Goal: Entertainment & Leisure: Consume media (video, audio)

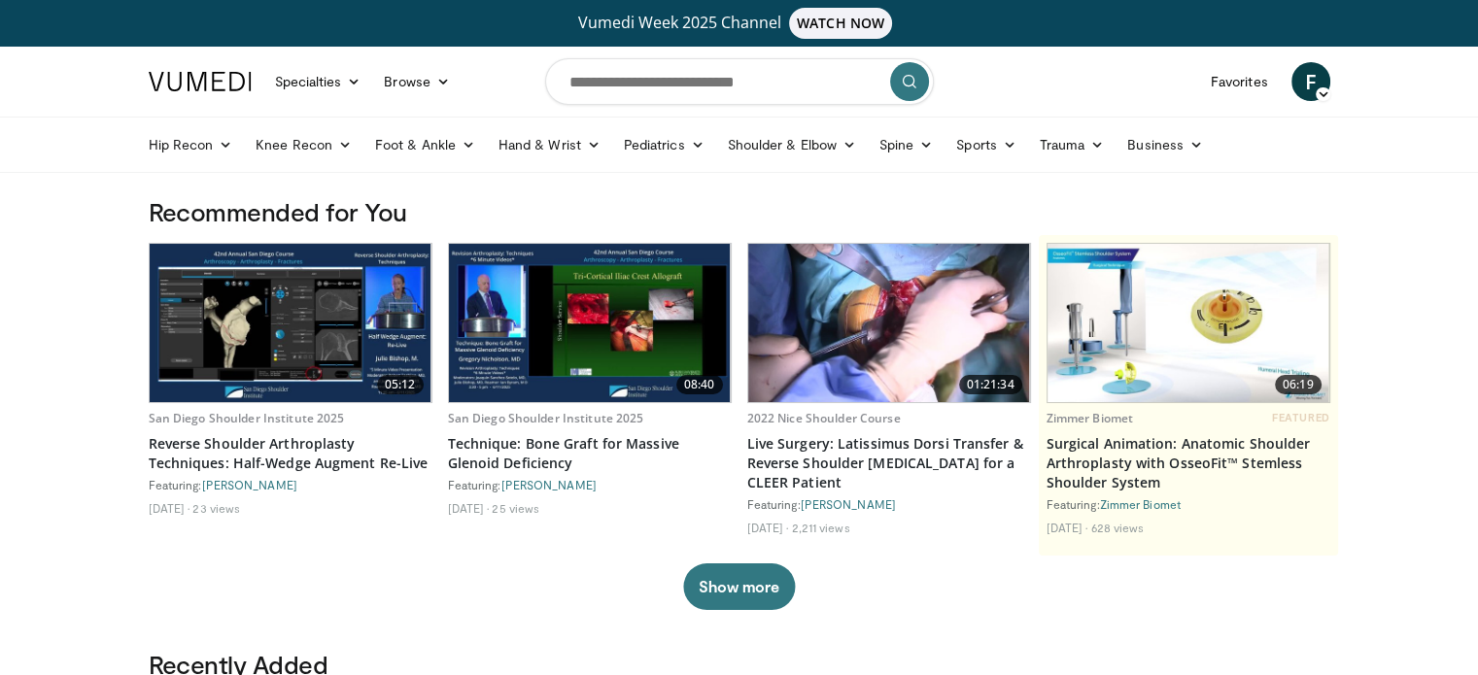
click at [331, 366] on img at bounding box center [291, 323] width 282 height 158
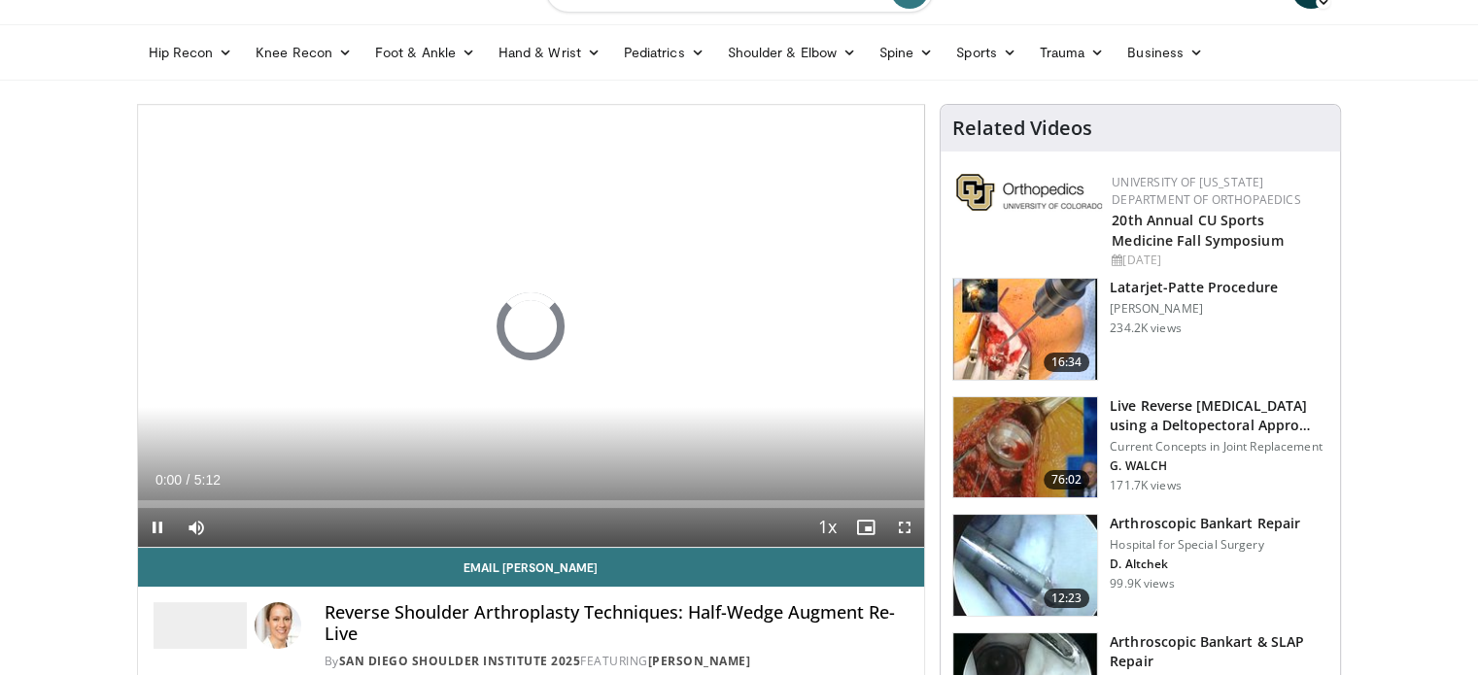
scroll to position [89, 0]
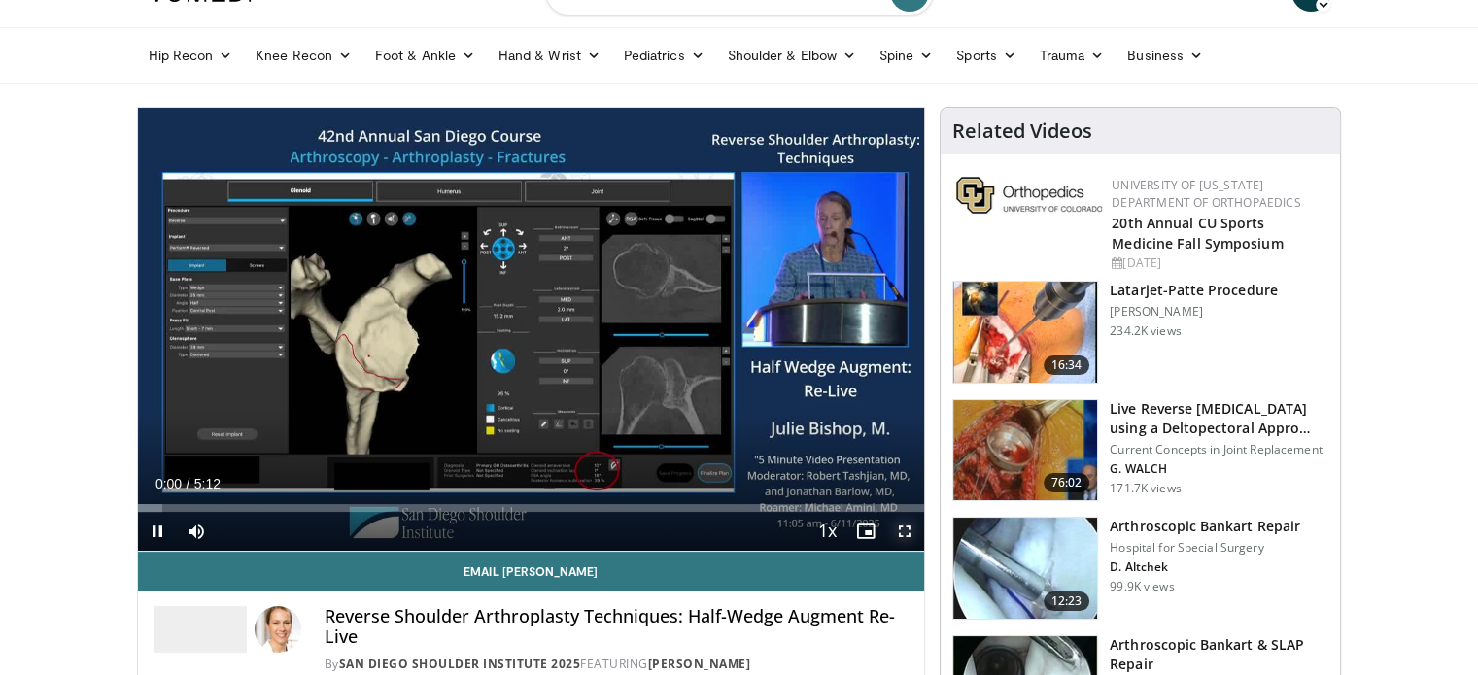
click at [899, 524] on span "Video Player" at bounding box center [904, 531] width 39 height 39
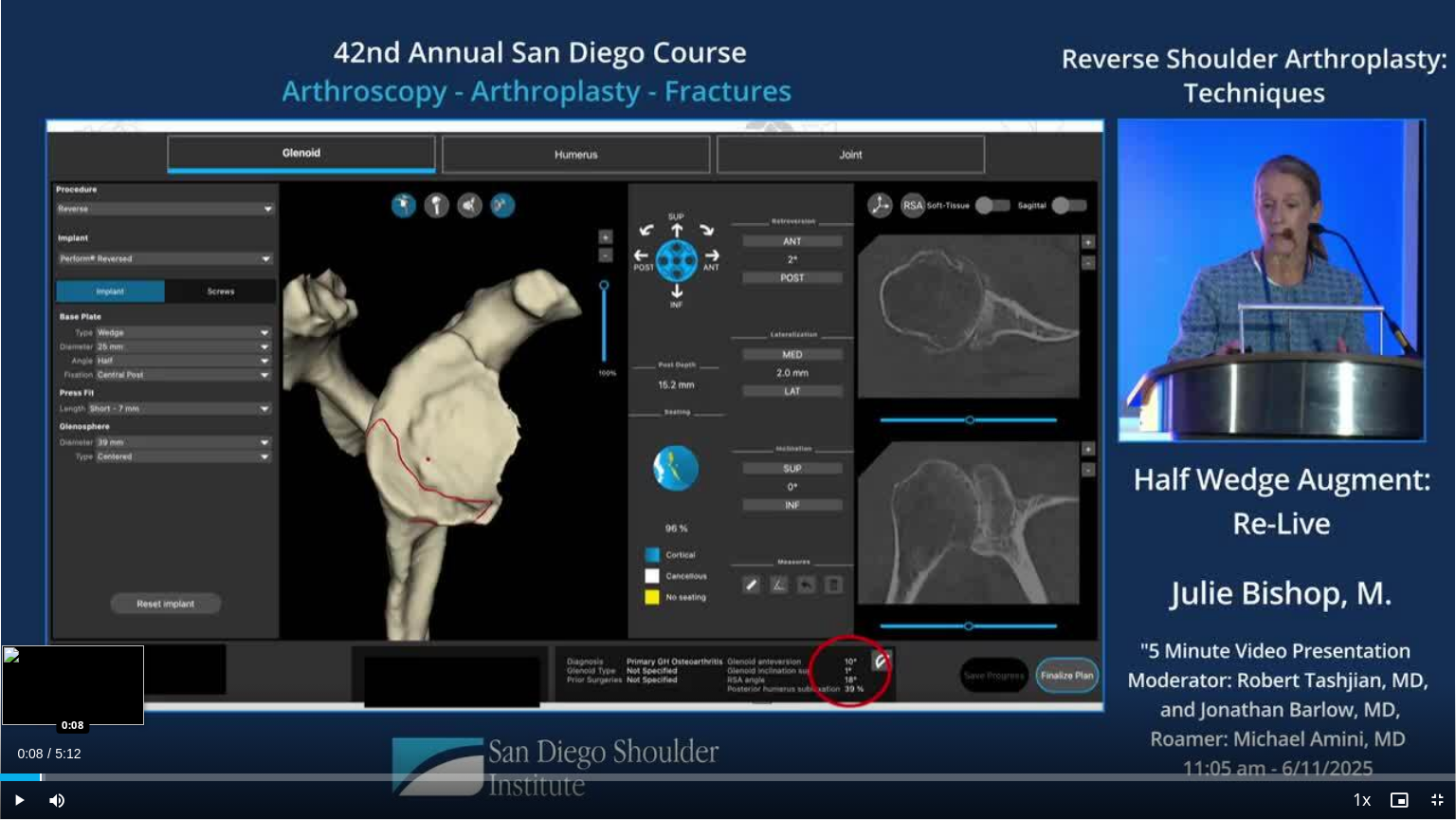
click at [40, 658] on div "Loaded : 3.15% 0:03 0:08" at bounding box center [728, 771] width 1456 height 18
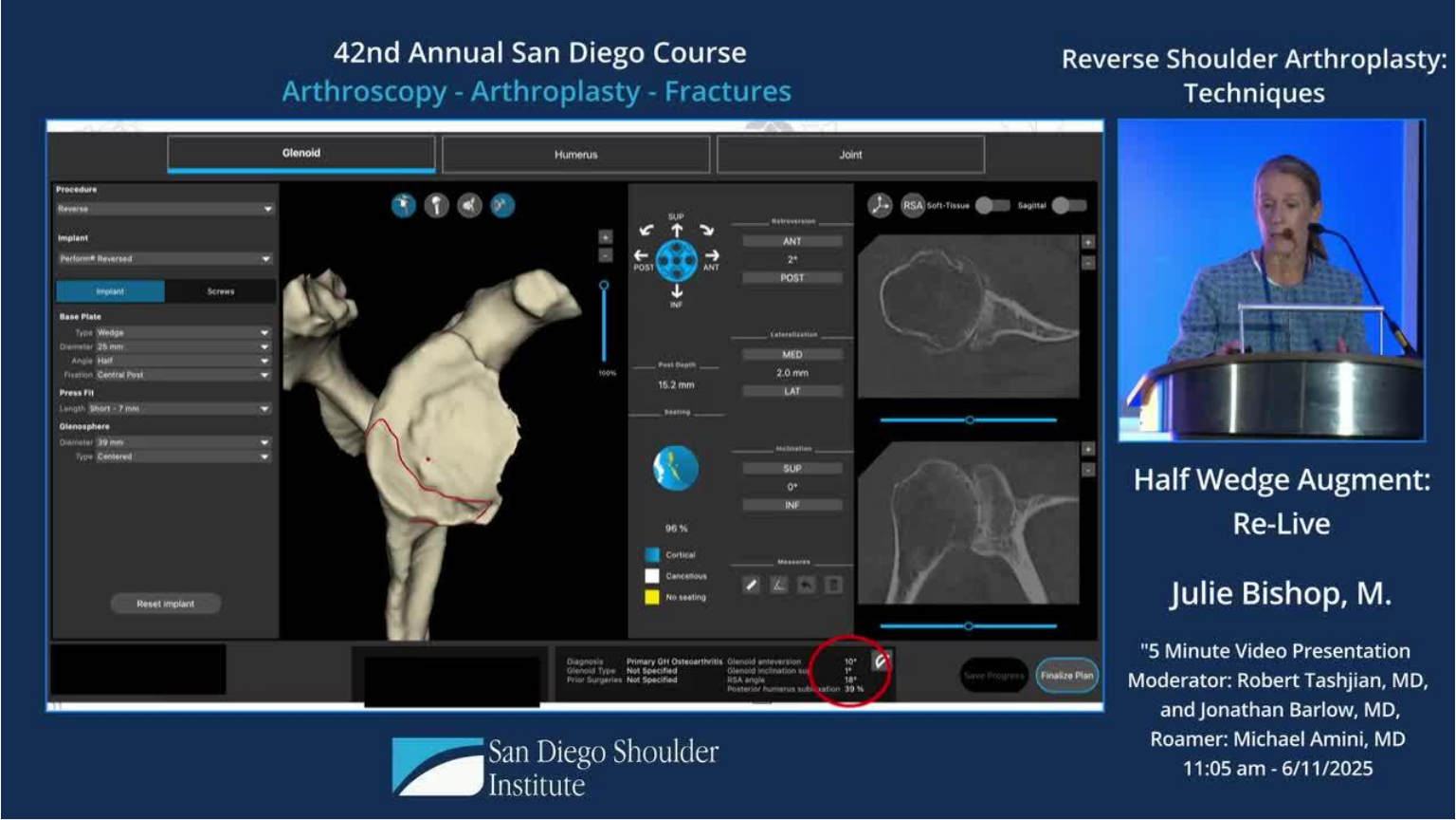
click at [40, 658] on div "10 seconds Tap to unmute" at bounding box center [728, 409] width 1456 height 819
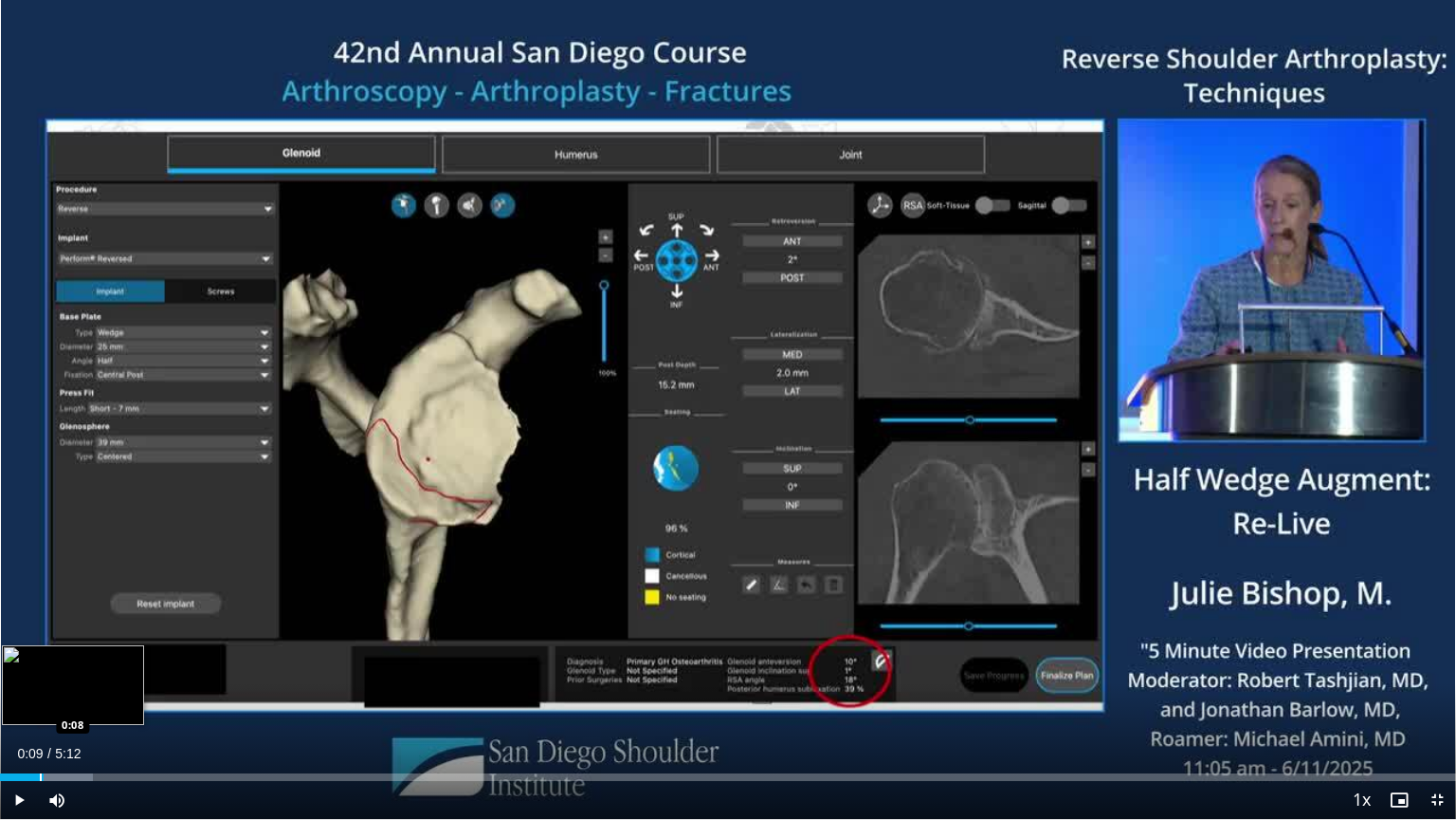
click at [40, 658] on div "Progress Bar" at bounding box center [41, 777] width 2 height 8
click at [11, 658] on div "Progress Bar" at bounding box center [12, 777] width 2 height 8
click at [6, 658] on div "Progress Bar" at bounding box center [7, 777] width 2 height 8
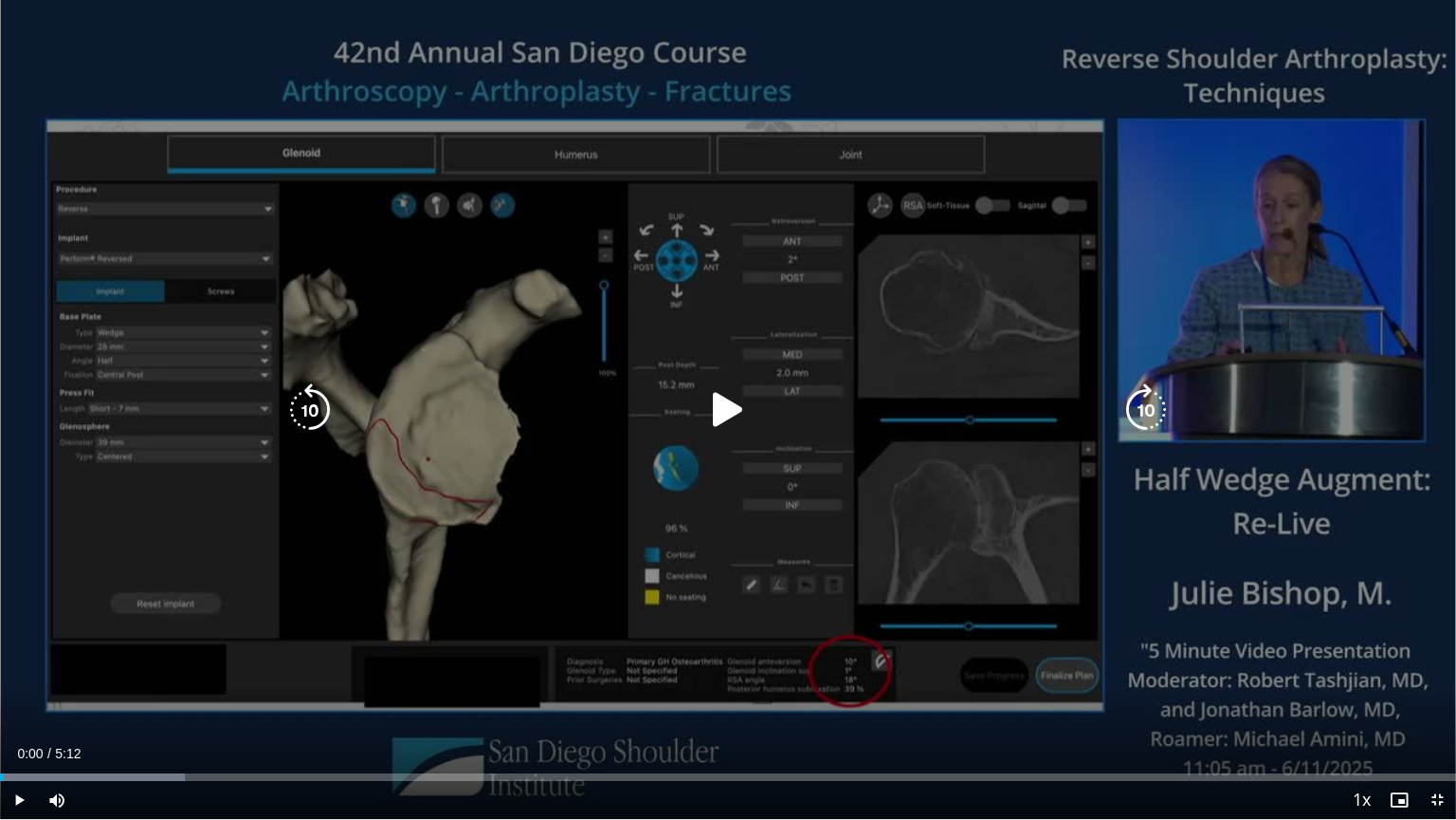
click at [732, 398] on icon "Video Player" at bounding box center [728, 410] width 53 height 53
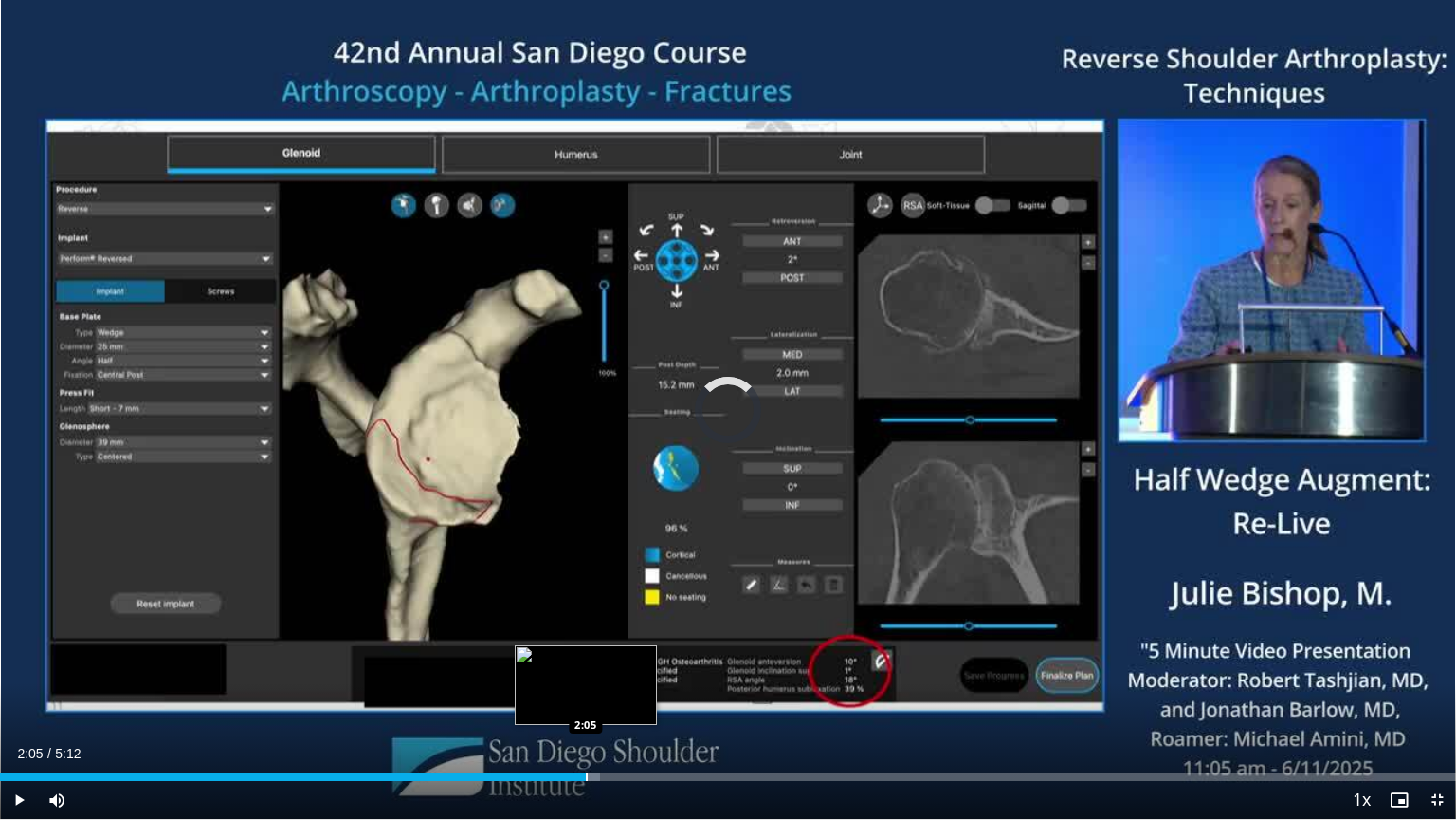
click at [586, 658] on div "Loaded : 41.21% 2:05 2:05" at bounding box center [728, 771] width 1456 height 18
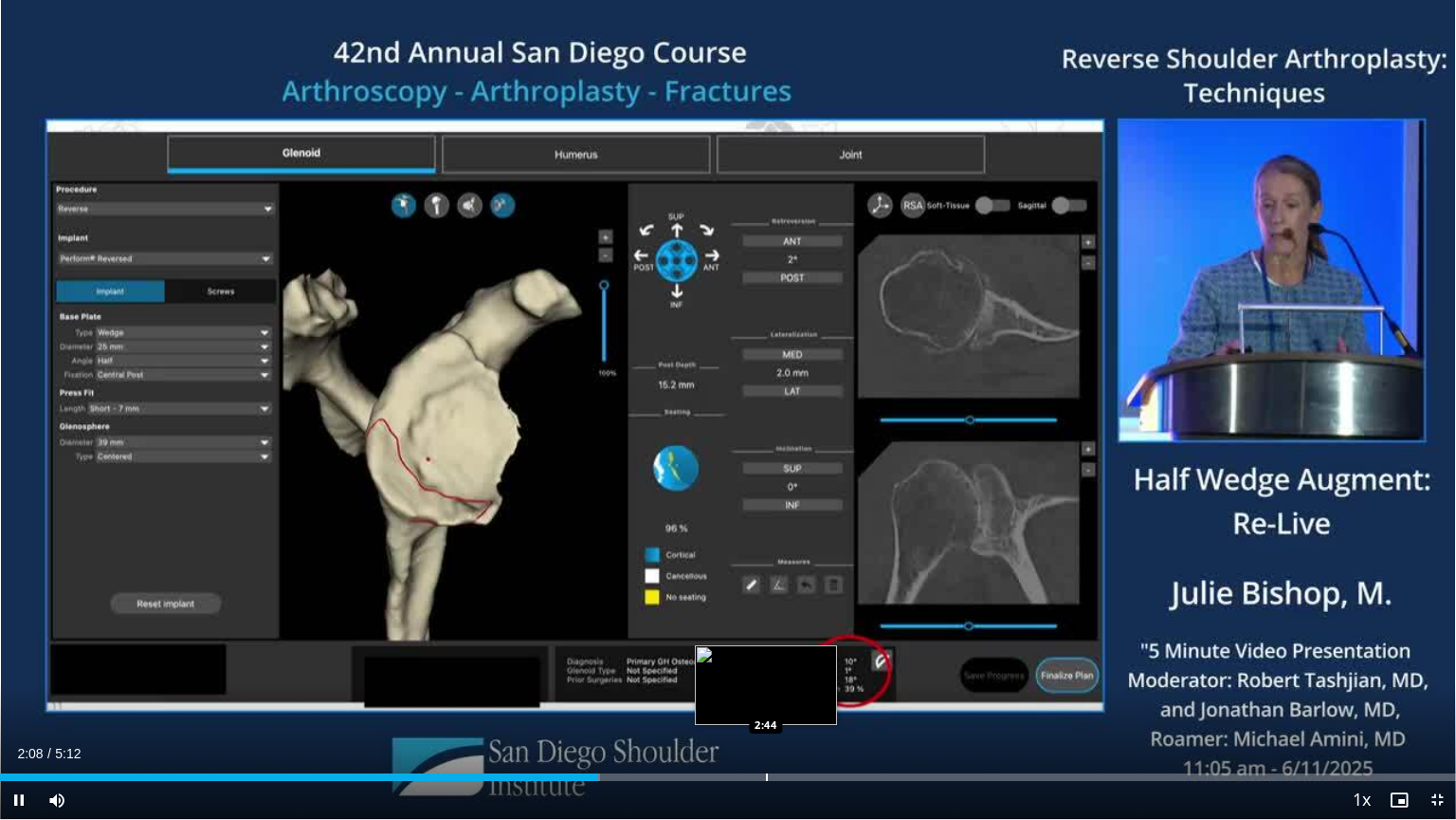
click at [766, 658] on div "Progress Bar" at bounding box center [767, 777] width 2 height 8
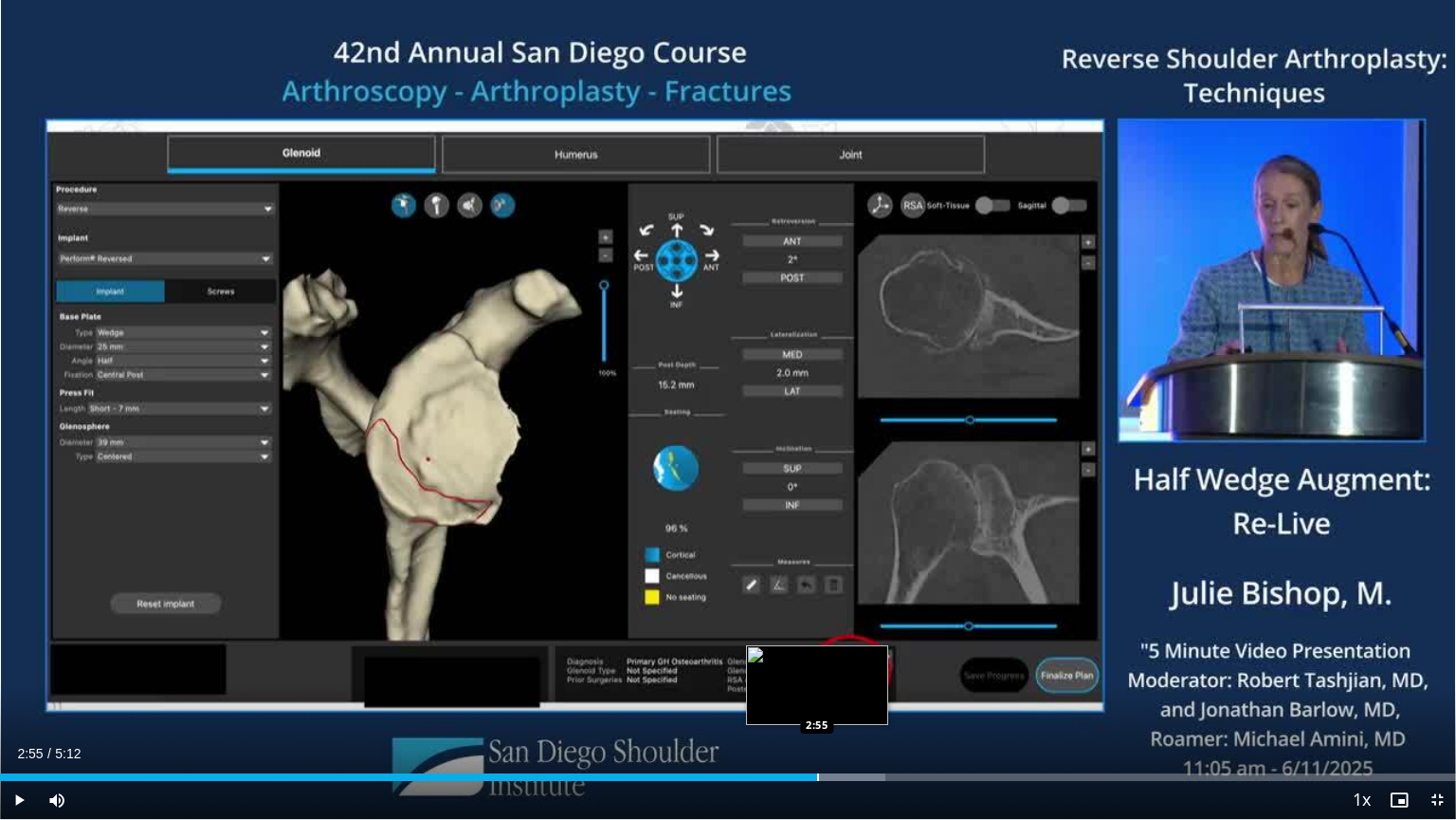
click at [818, 658] on div "Loaded : 60.81% 2:55 2:55" at bounding box center [728, 771] width 1456 height 18
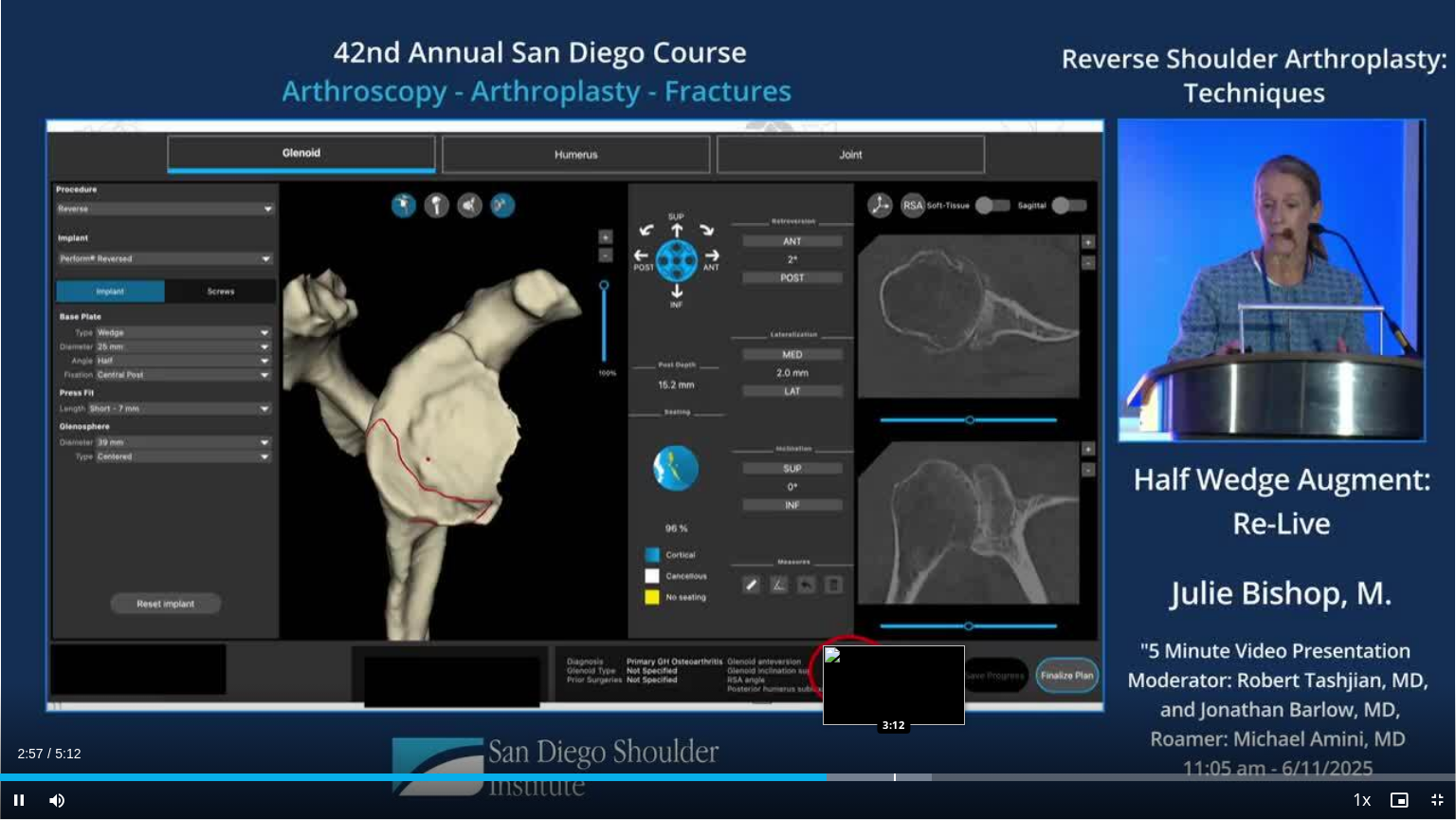
click at [894, 658] on div "Progress Bar" at bounding box center [895, 777] width 2 height 8
click at [939, 658] on div "Current Time 3:13 / Duration 5:12 Pause Skip Backward Skip Forward Mute Loaded …" at bounding box center [728, 800] width 1456 height 38
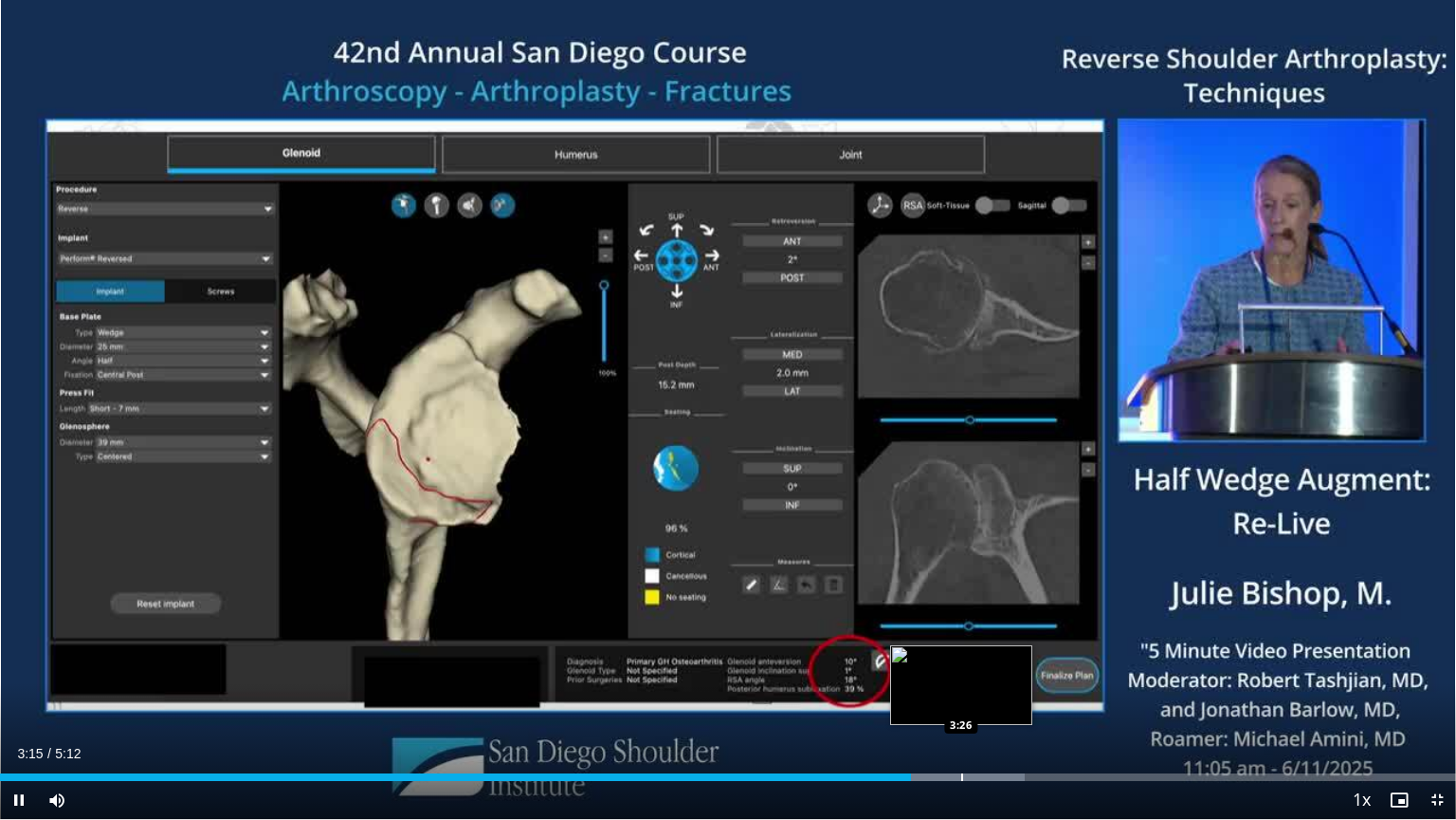
click at [961, 658] on div "Progress Bar" at bounding box center [962, 777] width 2 height 8
click at [900, 658] on div "Progress Bar" at bounding box center [901, 777] width 2 height 8
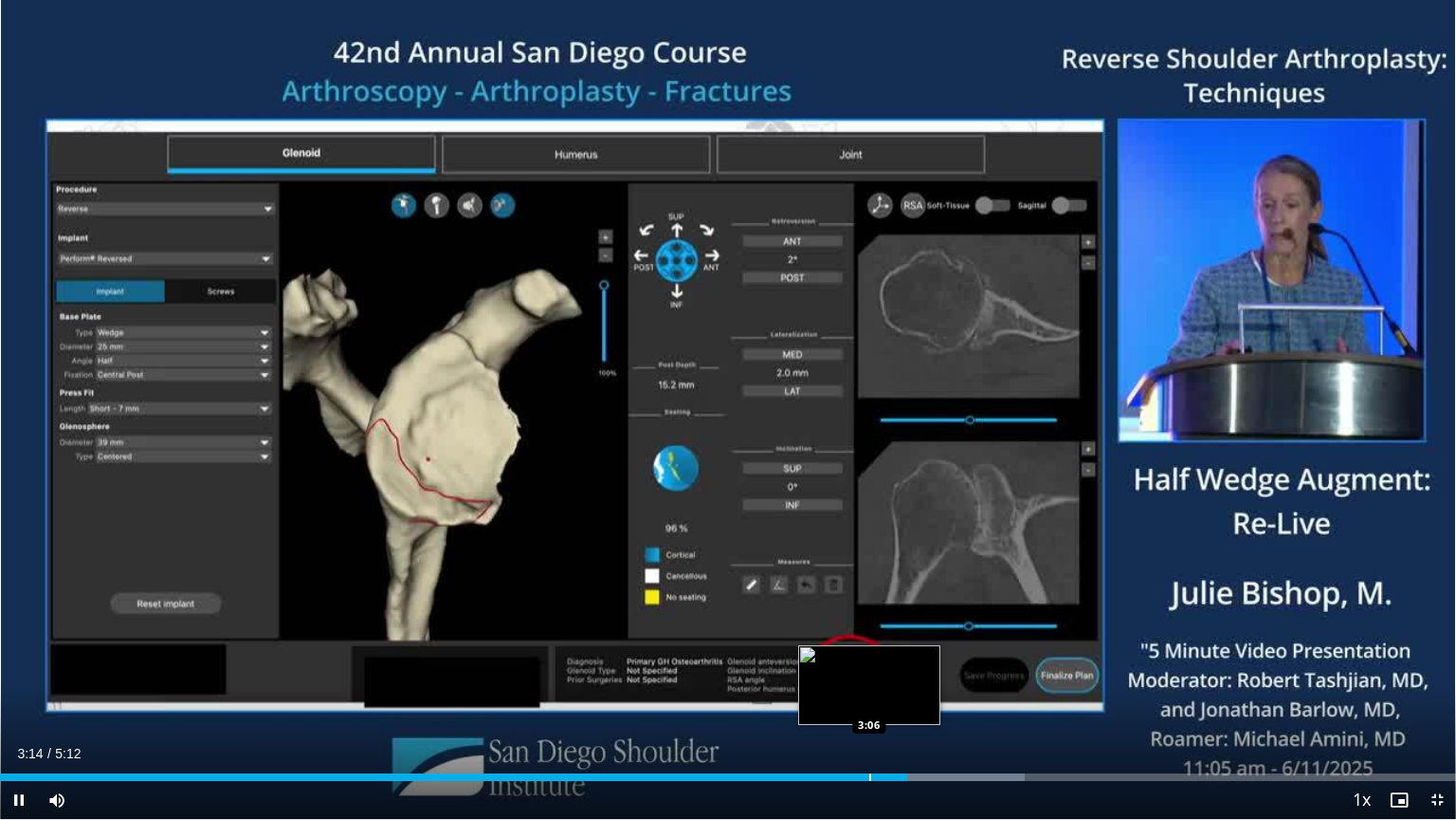
click at [870, 658] on div "Progress Bar" at bounding box center [870, 777] width 2 height 8
click at [829, 658] on div "Progress Bar" at bounding box center [830, 777] width 2 height 8
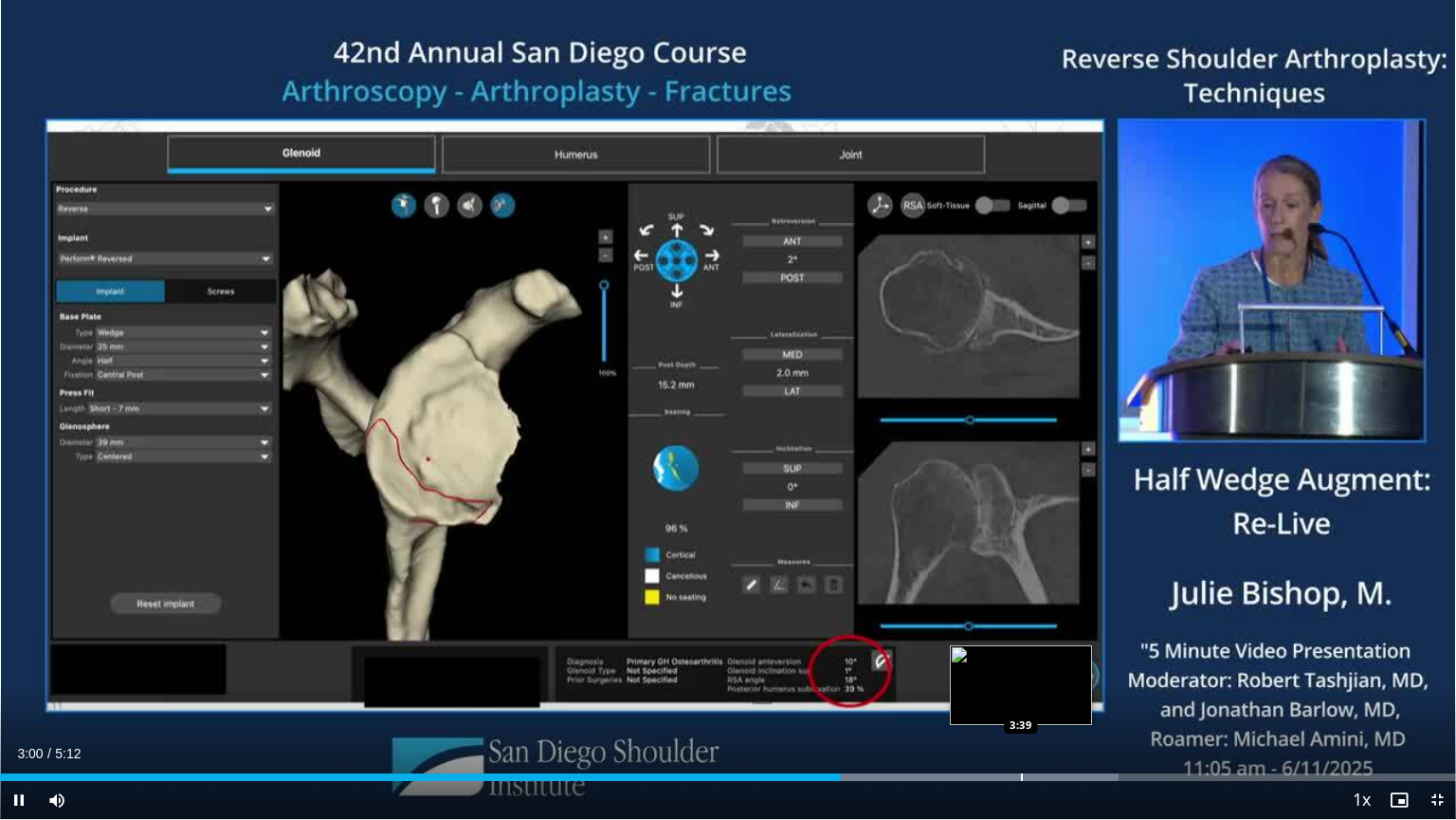
click at [1021, 658] on div "Progress Bar" at bounding box center [1022, 777] width 2 height 8
click at [1057, 658] on div "Progress Bar" at bounding box center [1057, 777] width 2 height 8
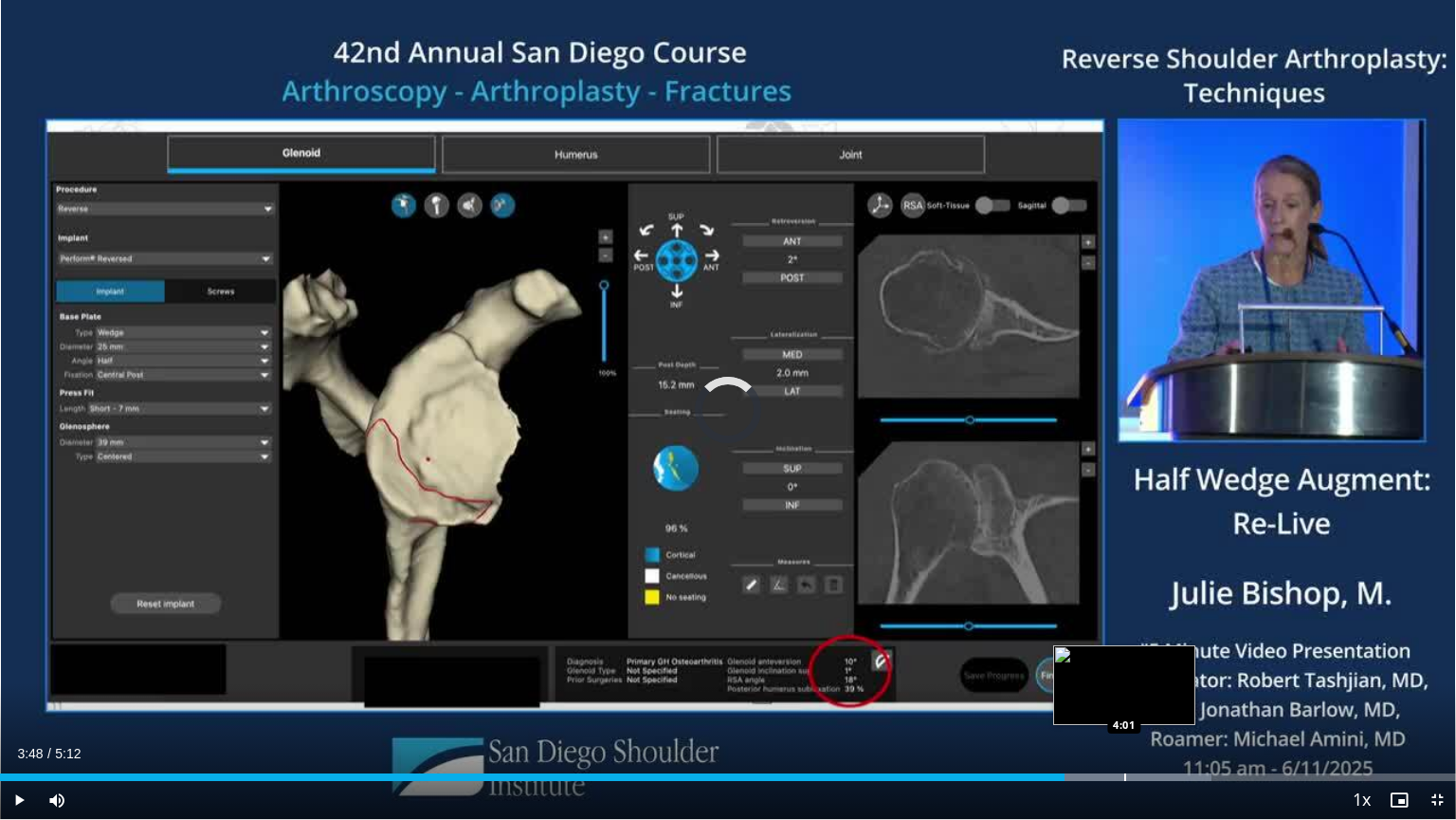
click at [1124, 658] on div "Progress Bar" at bounding box center [1125, 777] width 2 height 8
click at [1168, 658] on div "Progress Bar" at bounding box center [1169, 777] width 2 height 8
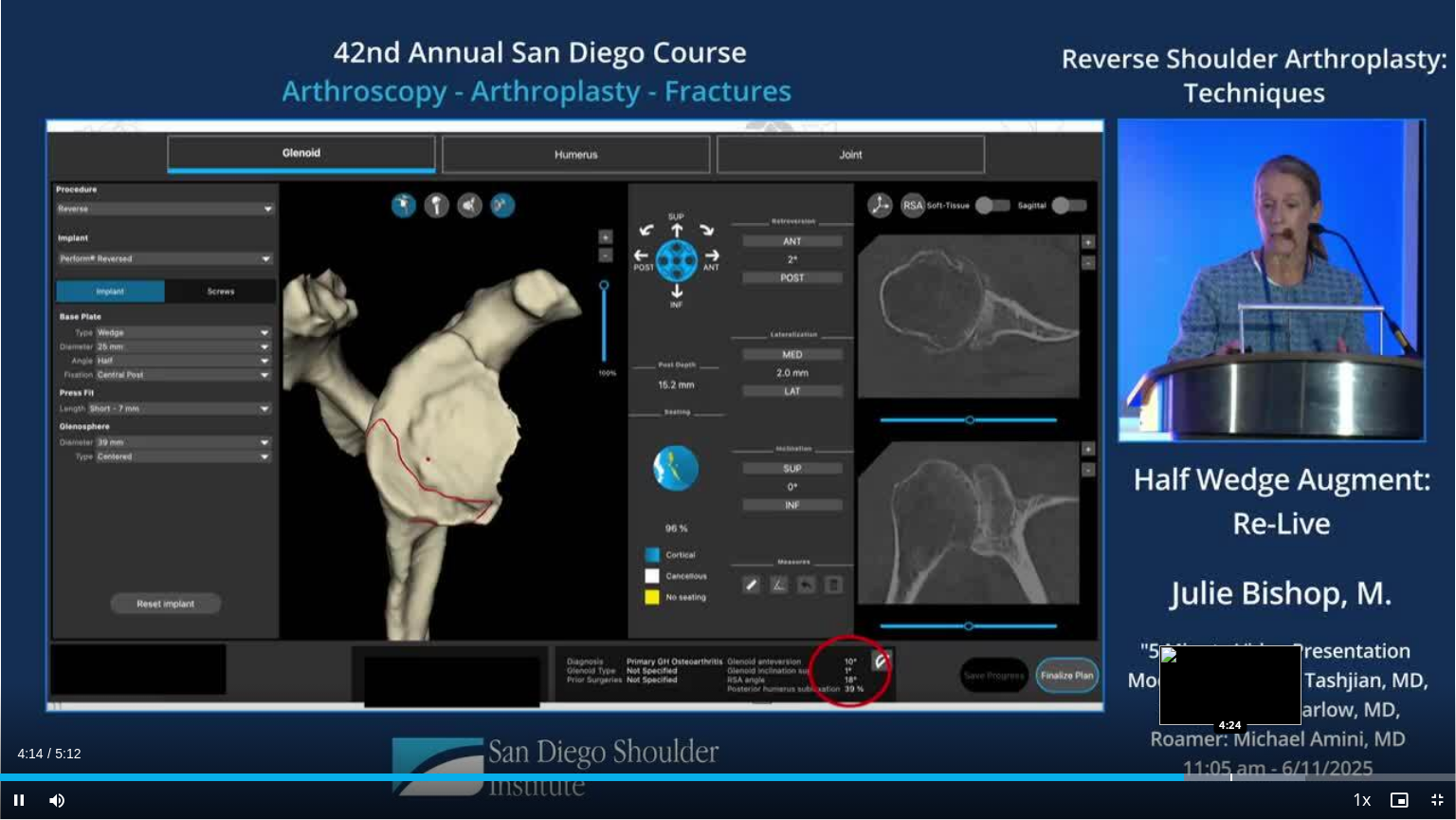
click at [1233, 658] on div "Progress Bar" at bounding box center [1232, 777] width 2 height 8
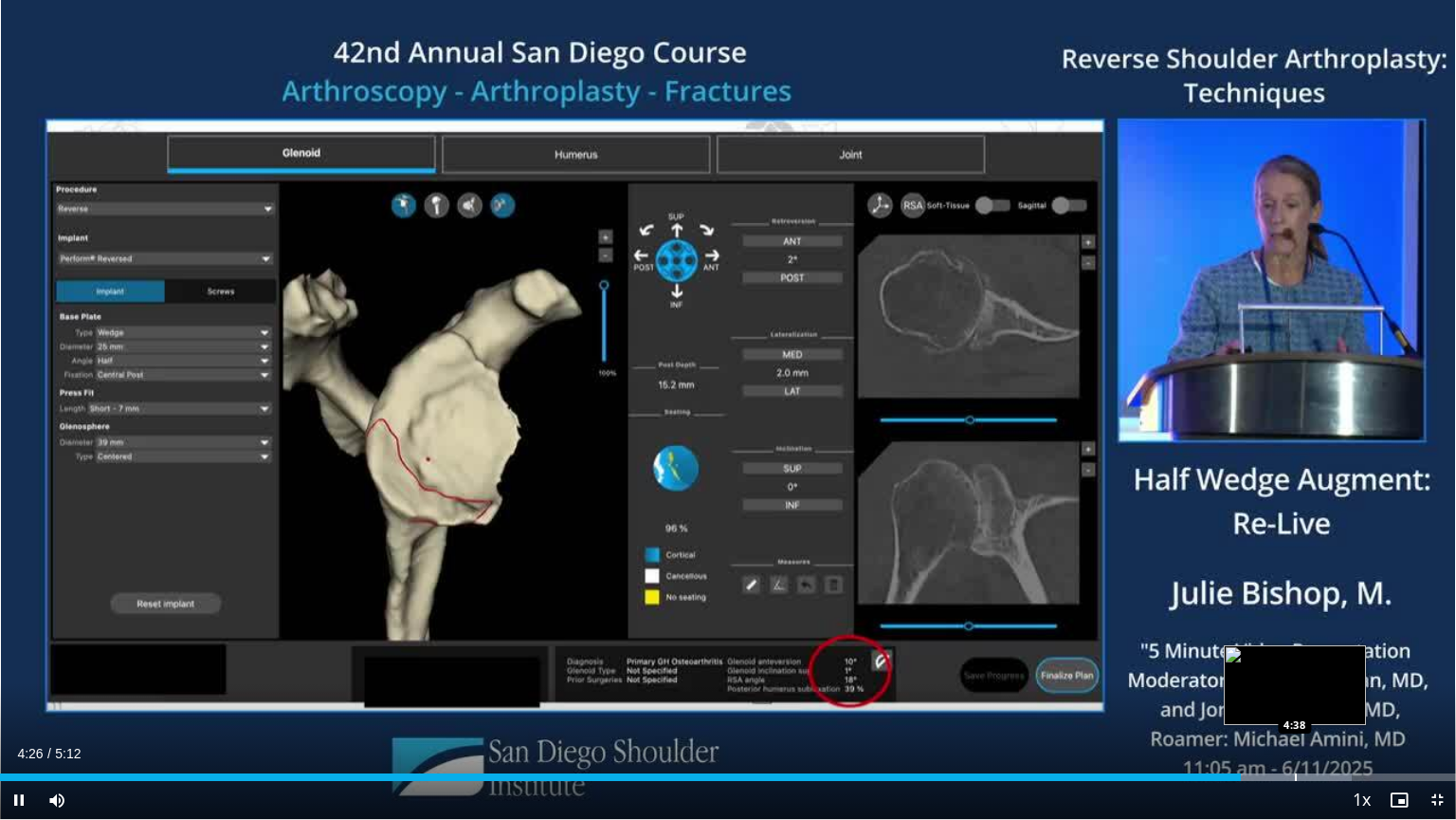
click at [1295, 658] on div "Progress Bar" at bounding box center [1296, 777] width 2 height 8
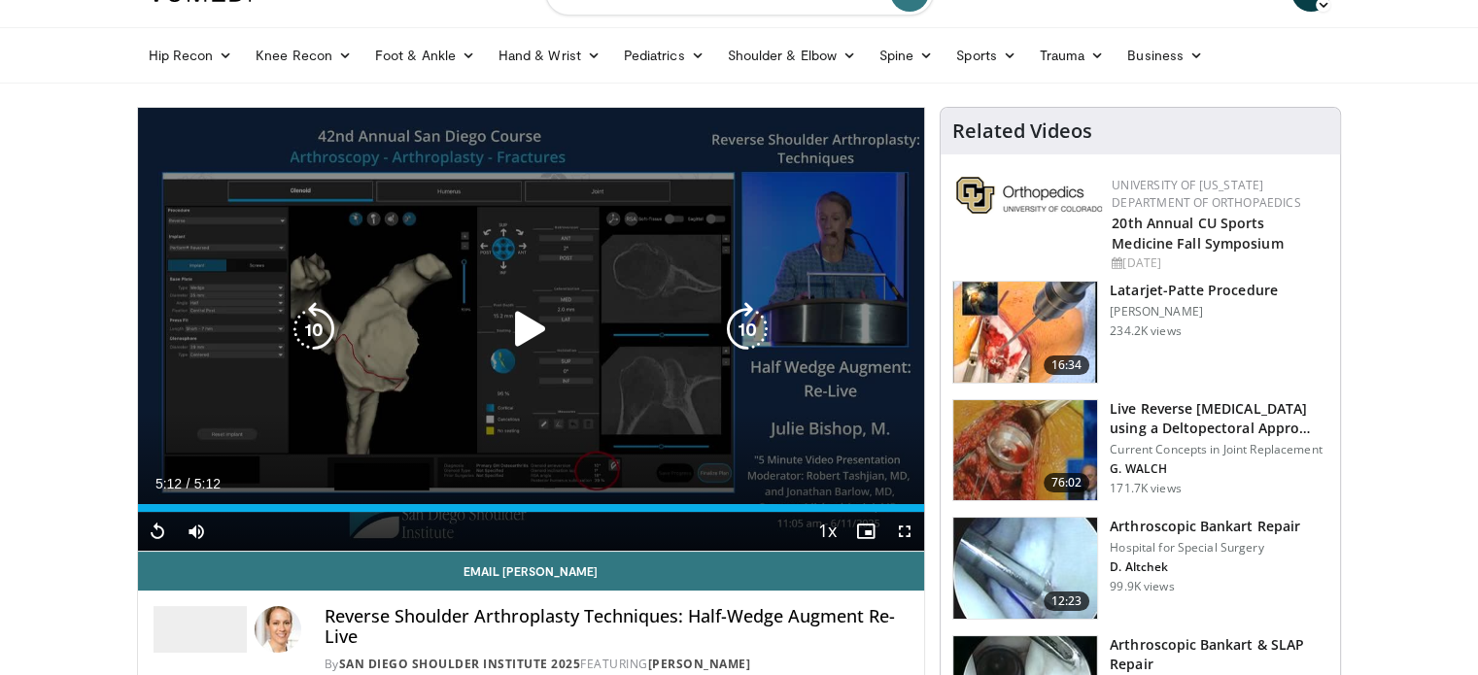
click at [536, 331] on icon "Video Player" at bounding box center [530, 329] width 54 height 54
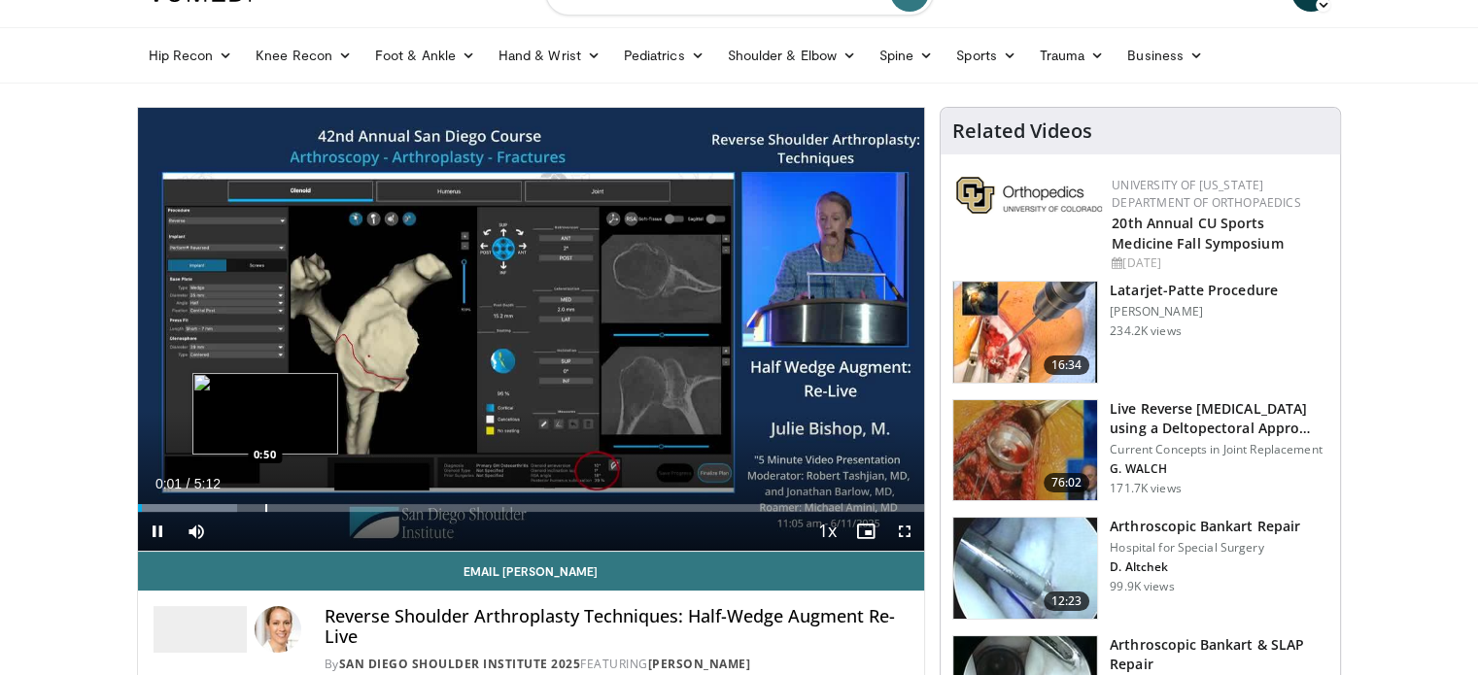
click at [265, 504] on div "Progress Bar" at bounding box center [266, 508] width 2 height 8
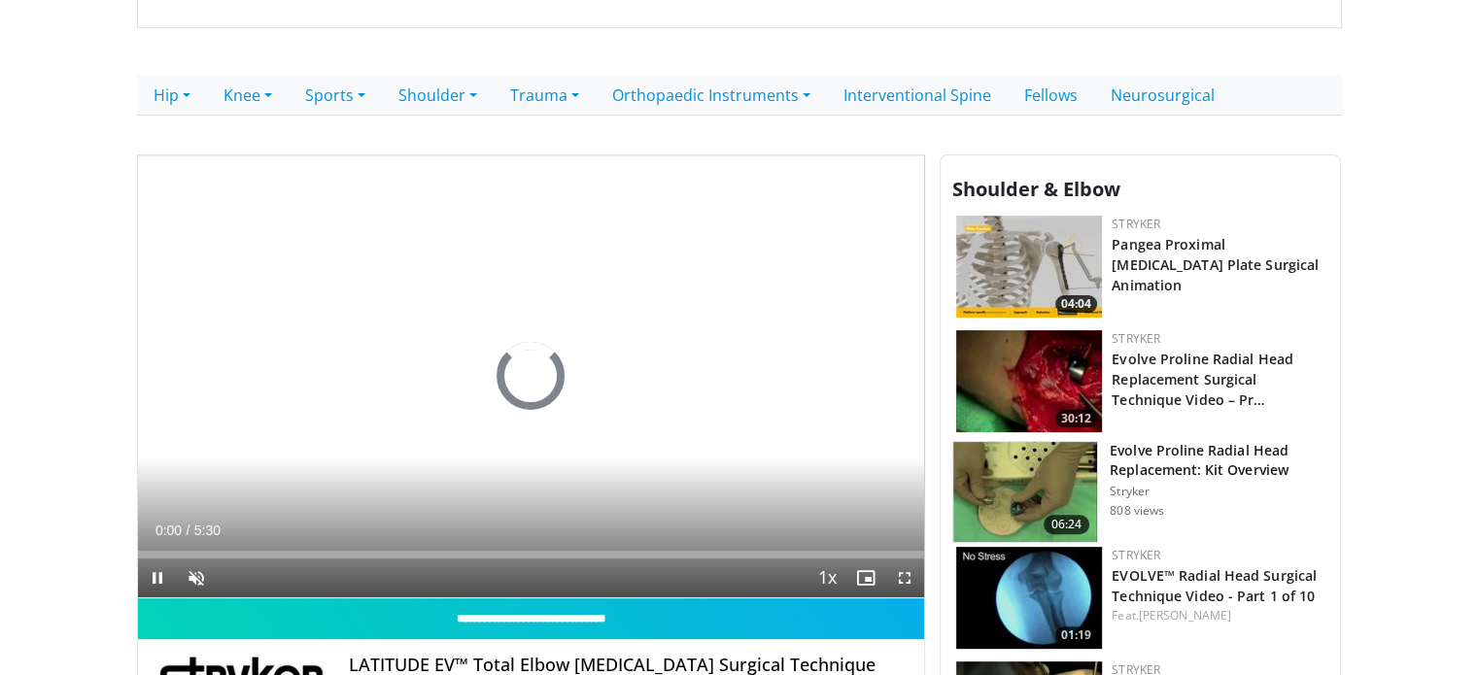
scroll to position [416, 0]
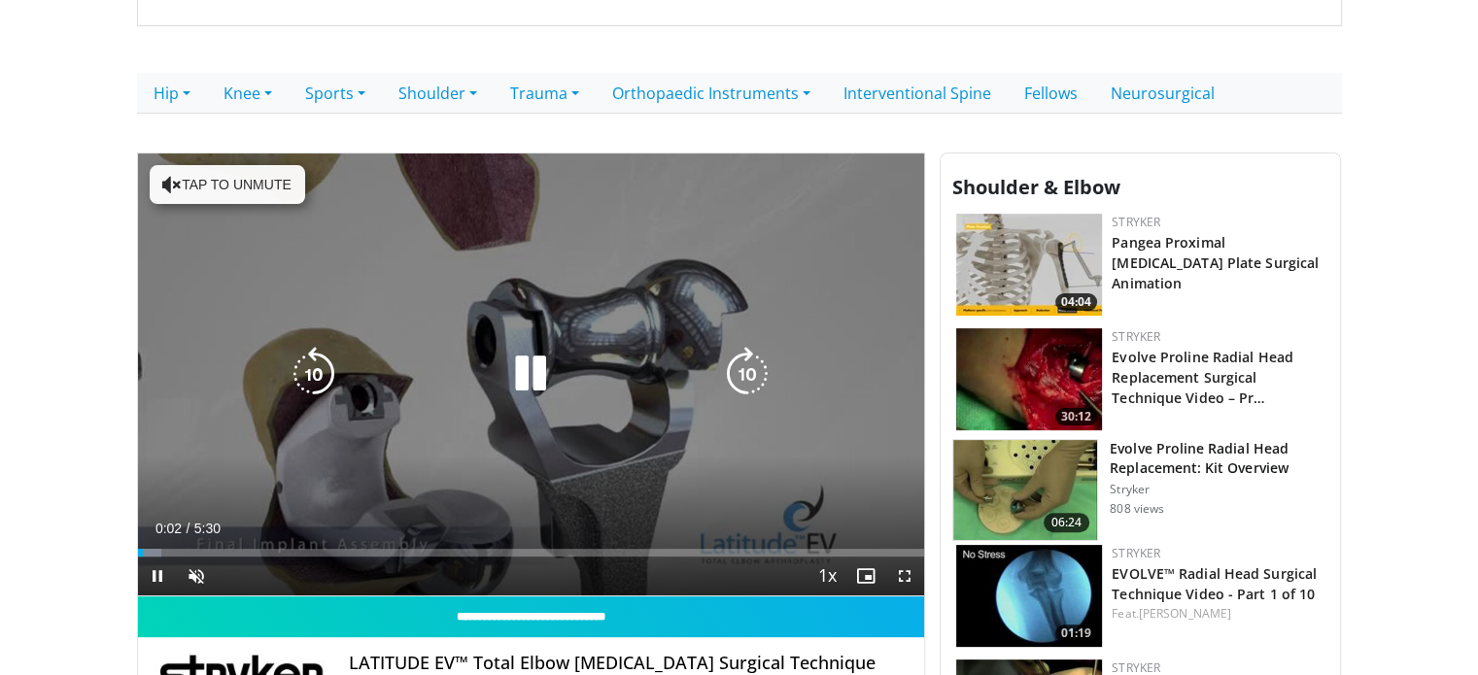
click at [731, 373] on icon "Video Player" at bounding box center [747, 374] width 54 height 54
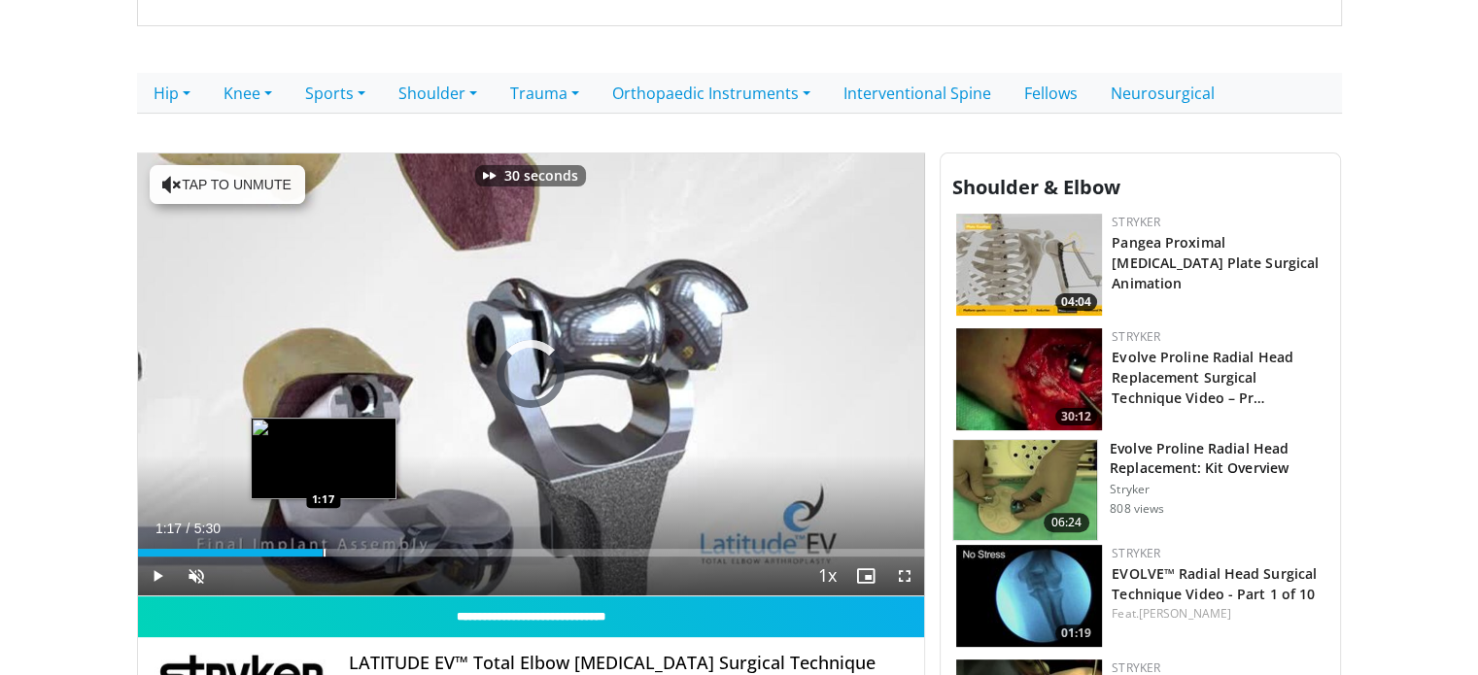
click at [323, 539] on div "Loaded : 0.00% 1:17 1:17" at bounding box center [531, 547] width 787 height 18
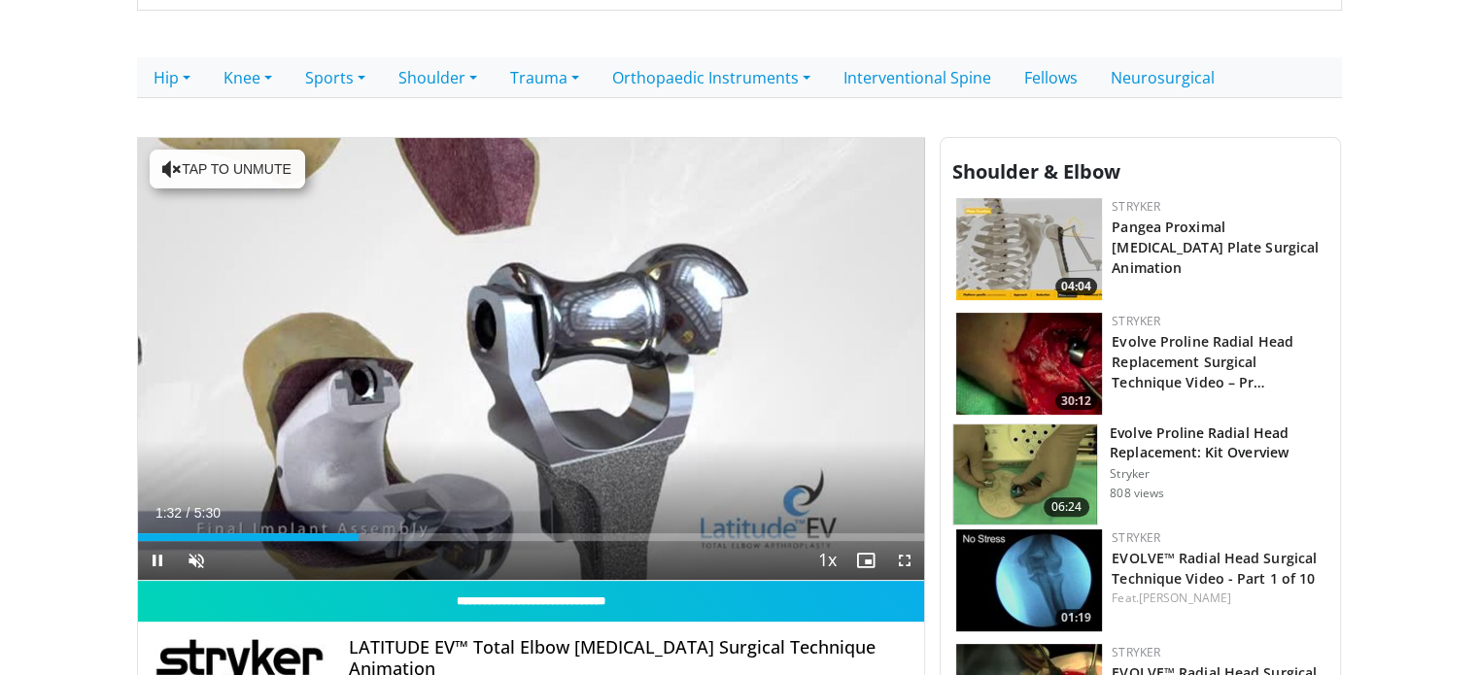
scroll to position [439, 0]
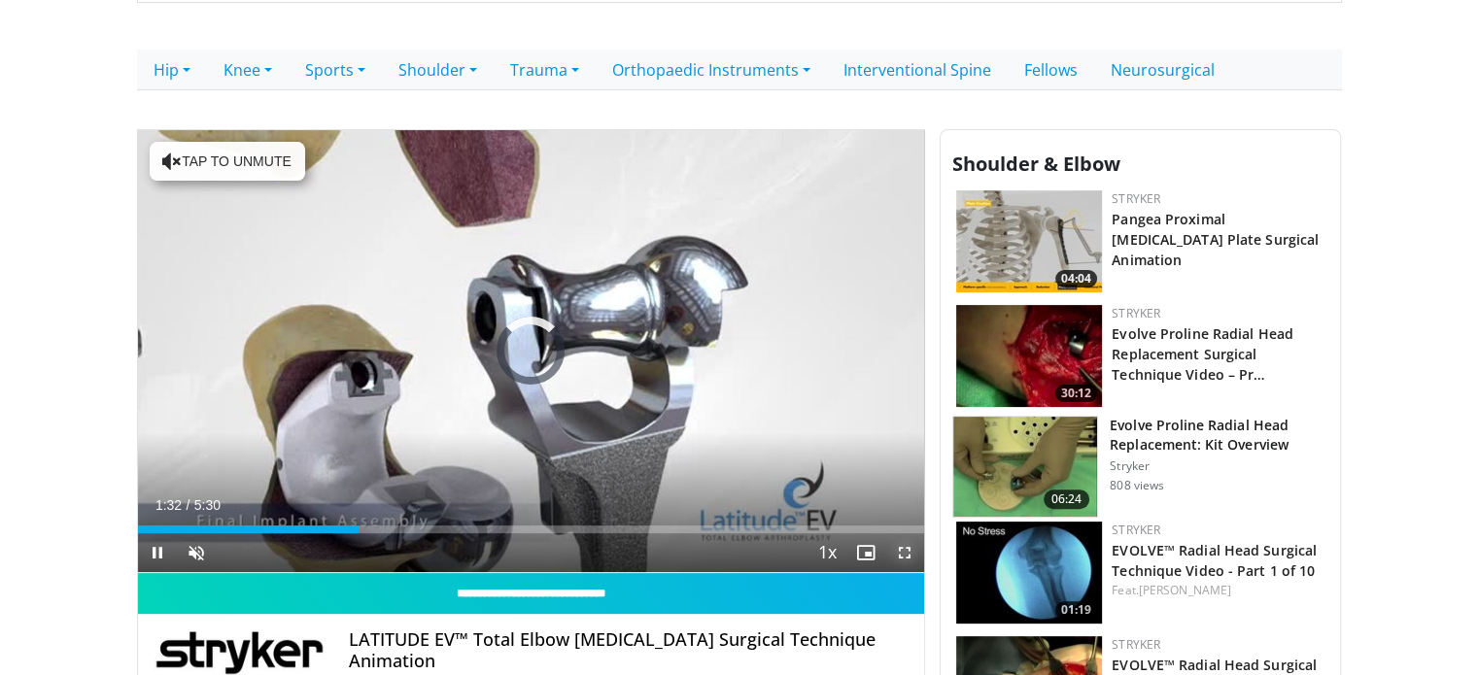
click at [904, 555] on span "Video Player" at bounding box center [904, 552] width 39 height 39
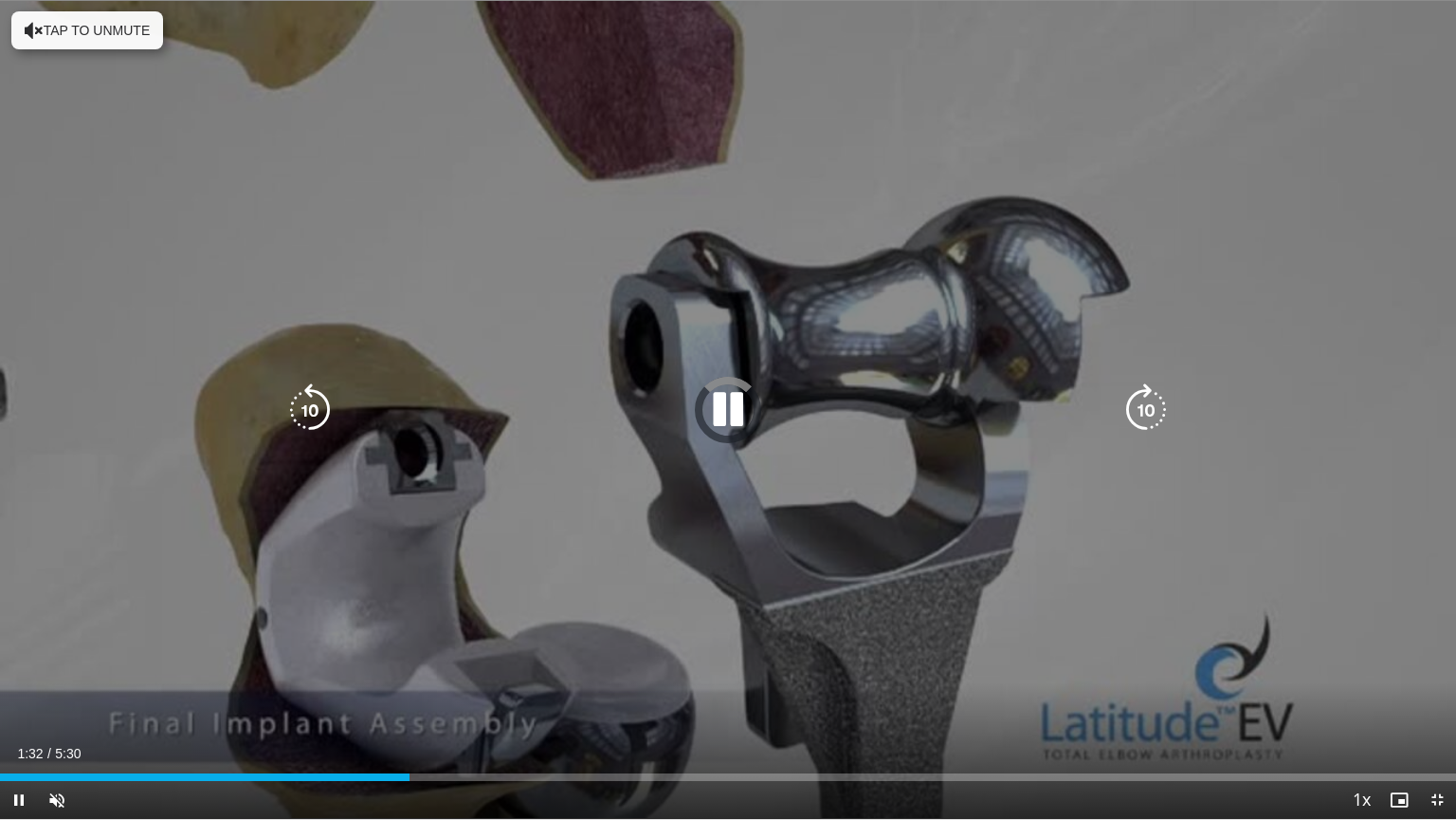
click at [899, 442] on div "30 seconds Tap to unmute" at bounding box center [728, 409] width 1456 height 819
click at [722, 399] on icon "Video Player" at bounding box center [728, 410] width 53 height 53
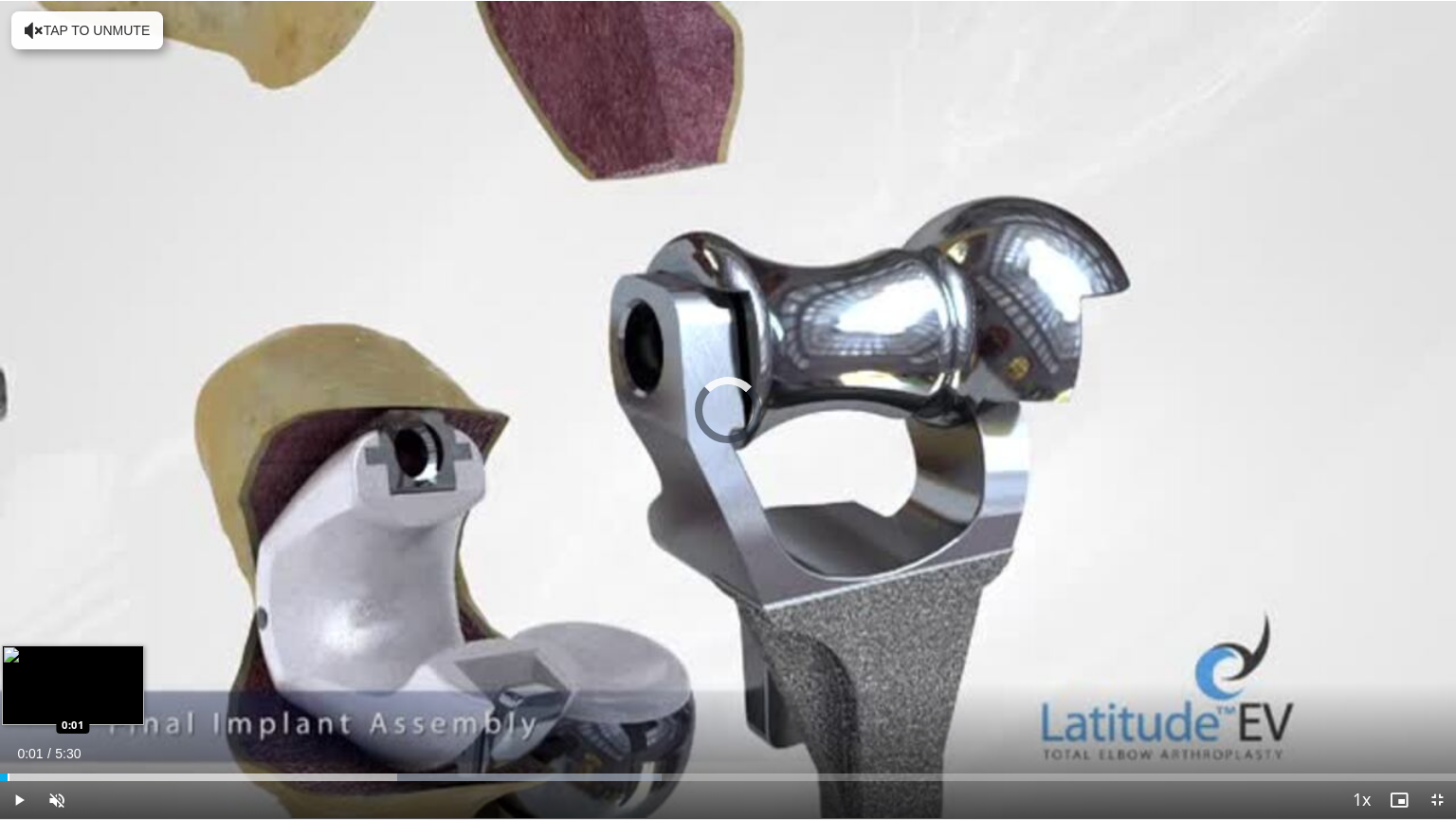
click at [8, 658] on div "Progress Bar" at bounding box center [9, 777] width 2 height 8
click at [2, 658] on div "Progress Bar" at bounding box center [3, 777] width 2 height 8
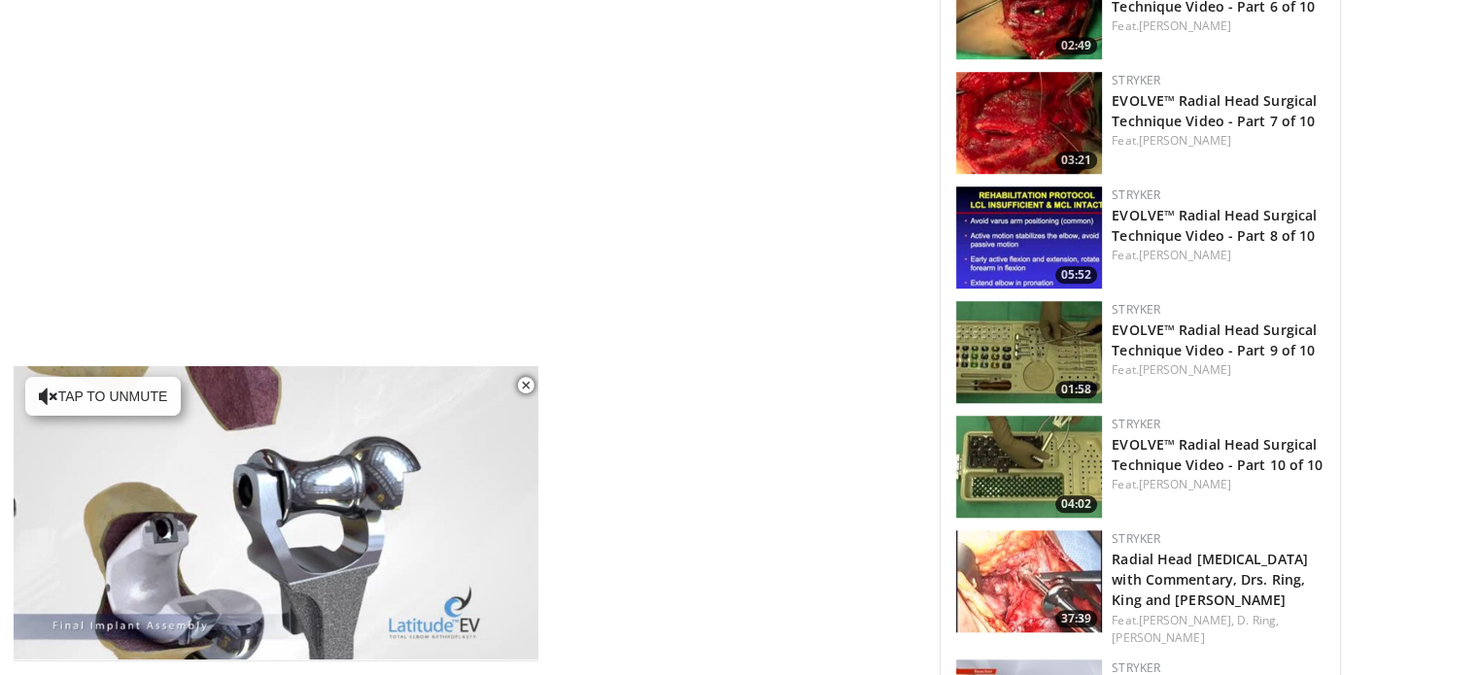
scroll to position [1634, 0]
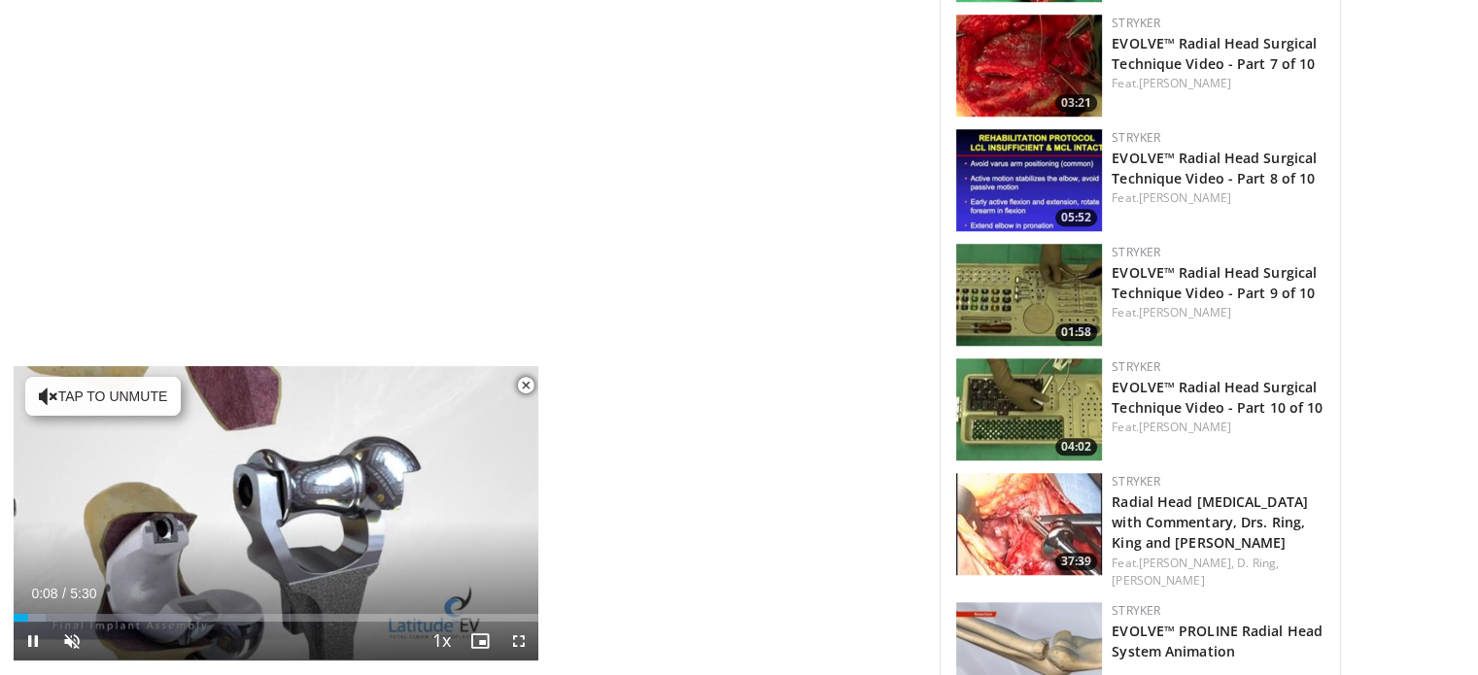
click at [521, 390] on span "Video Player" at bounding box center [525, 385] width 39 height 39
